Goal: Information Seeking & Learning: Learn about a topic

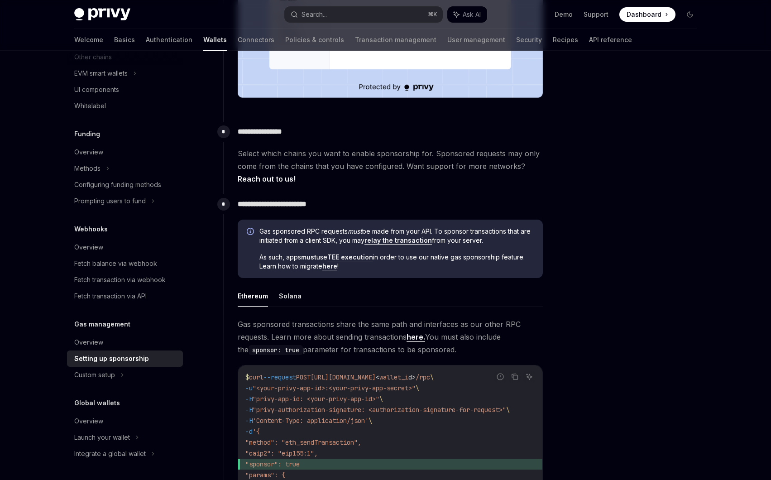
click at [411, 242] on link "relay the transaction" at bounding box center [397, 240] width 67 height 8
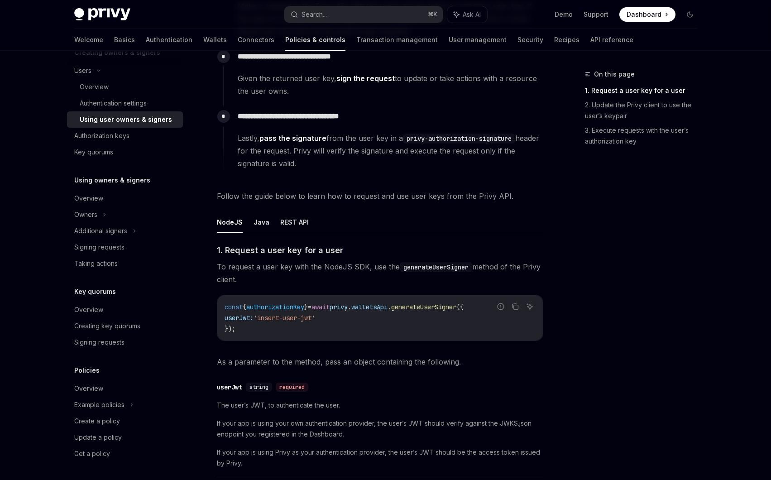
scroll to position [129, 0]
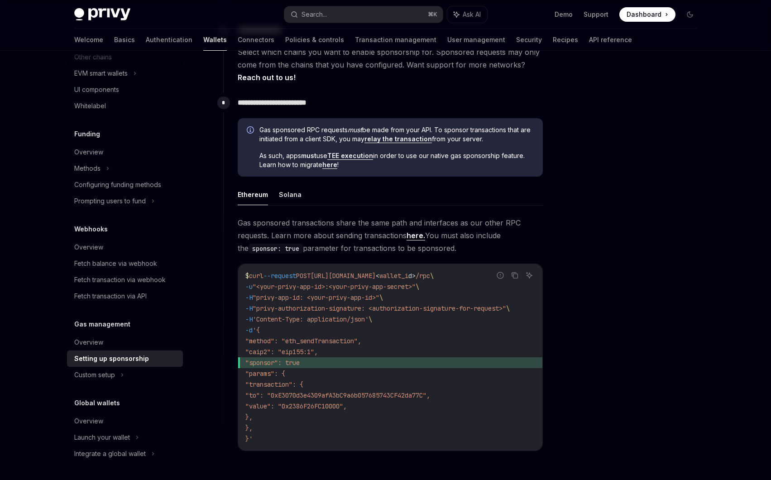
scroll to position [445, 0]
click at [359, 153] on link "TEE execution" at bounding box center [350, 154] width 46 height 8
type textarea "*"
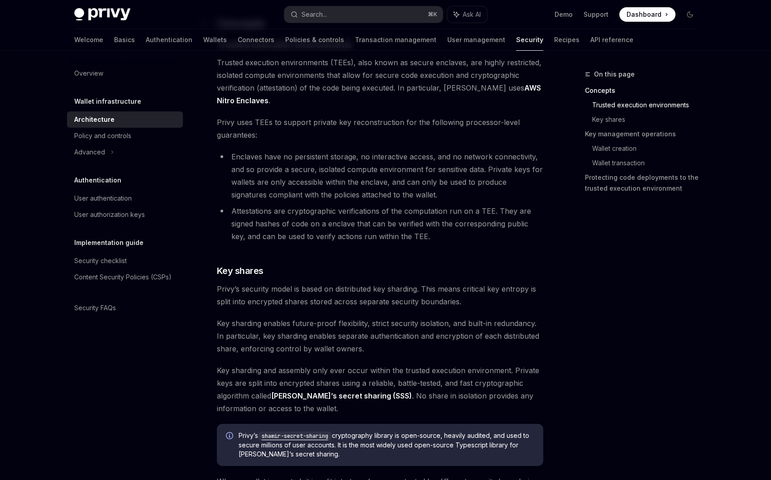
scroll to position [212, 0]
